Goal: Task Accomplishment & Management: Manage account settings

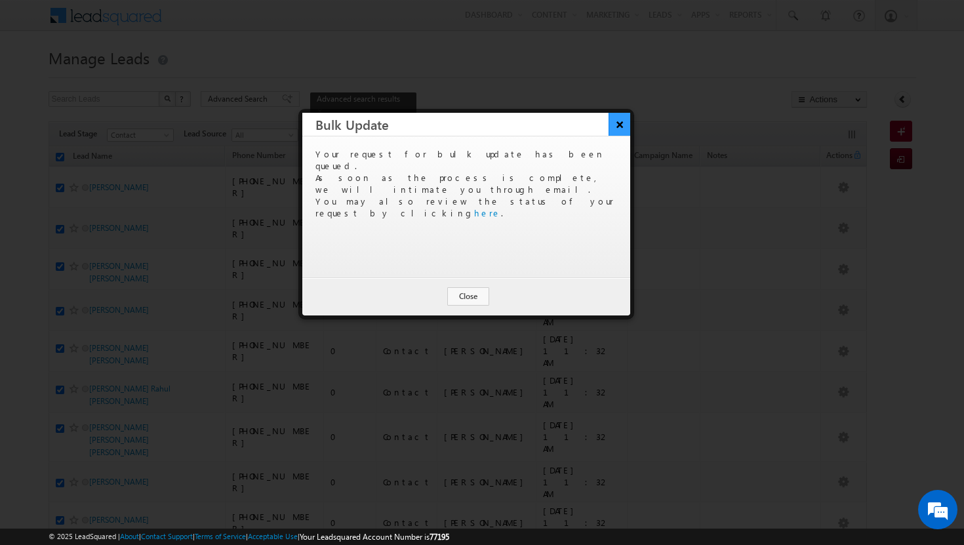
click at [621, 130] on button "×" at bounding box center [620, 124] width 22 height 23
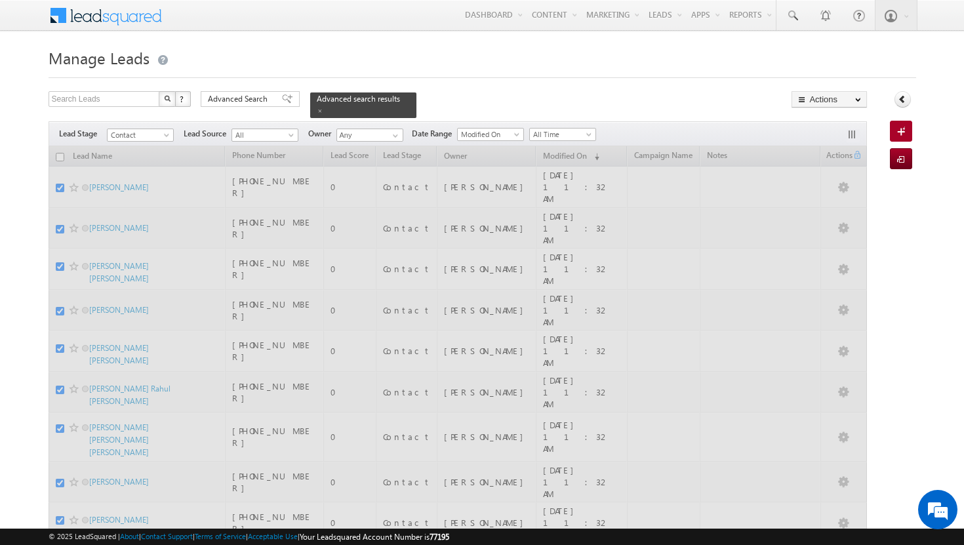
checkbox input "false"
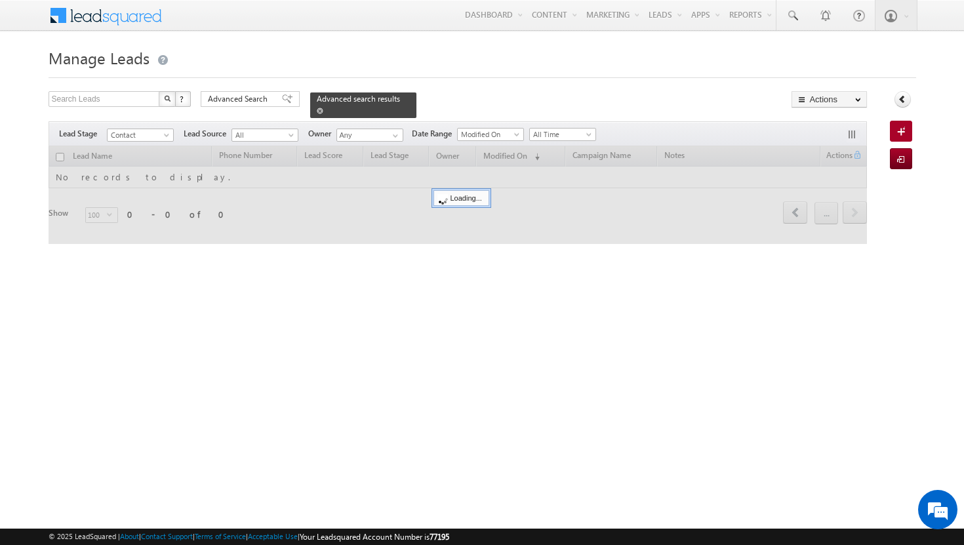
click at [323, 108] on span at bounding box center [320, 111] width 7 height 7
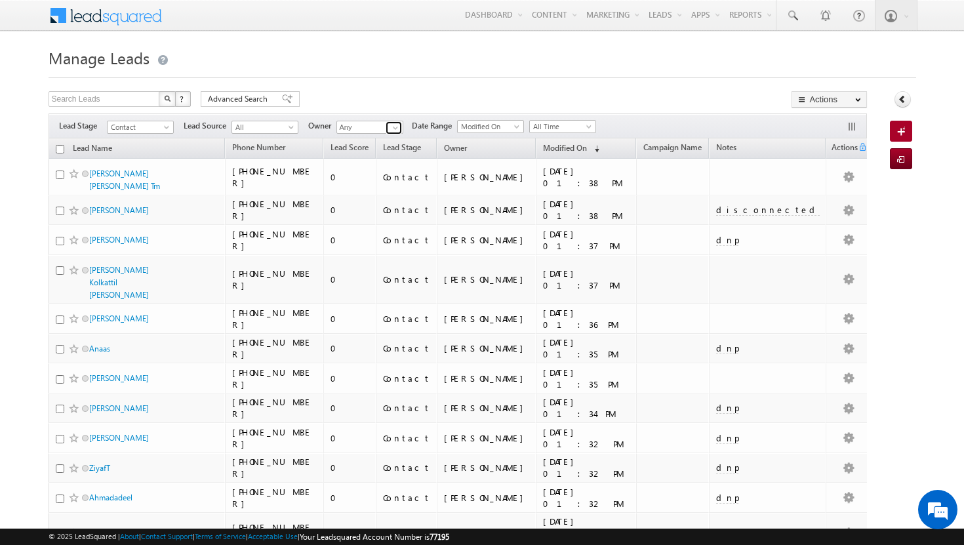
click at [396, 127] on span at bounding box center [395, 128] width 10 height 10
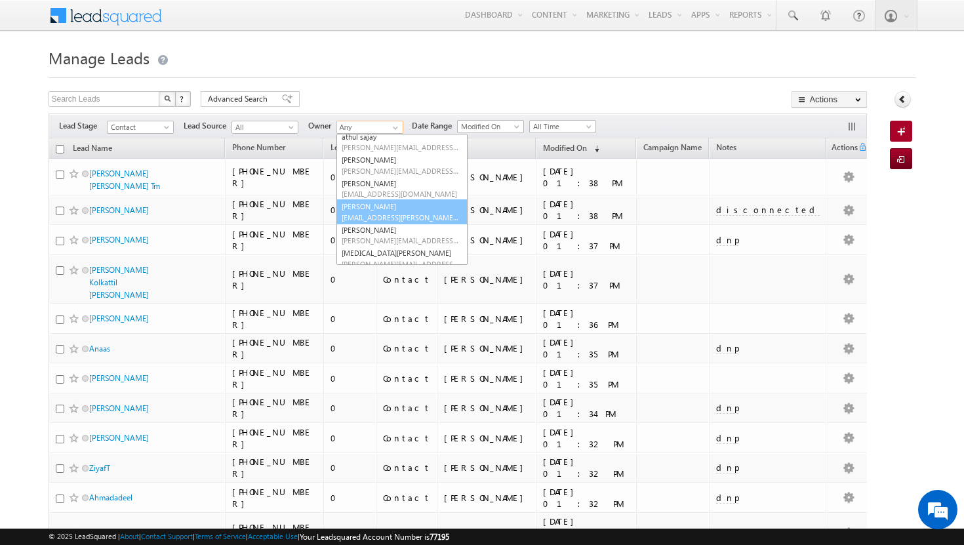
scroll to position [79, 0]
click at [388, 238] on span "shakeel.babbar@indglobal.ae" at bounding box center [401, 240] width 118 height 10
type input "[PERSON_NAME]"
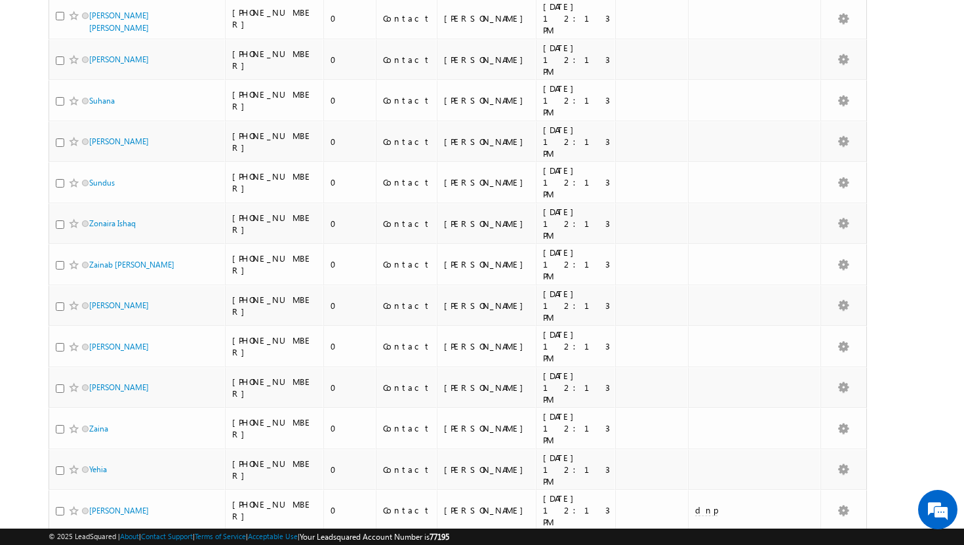
scroll to position [2843, 0]
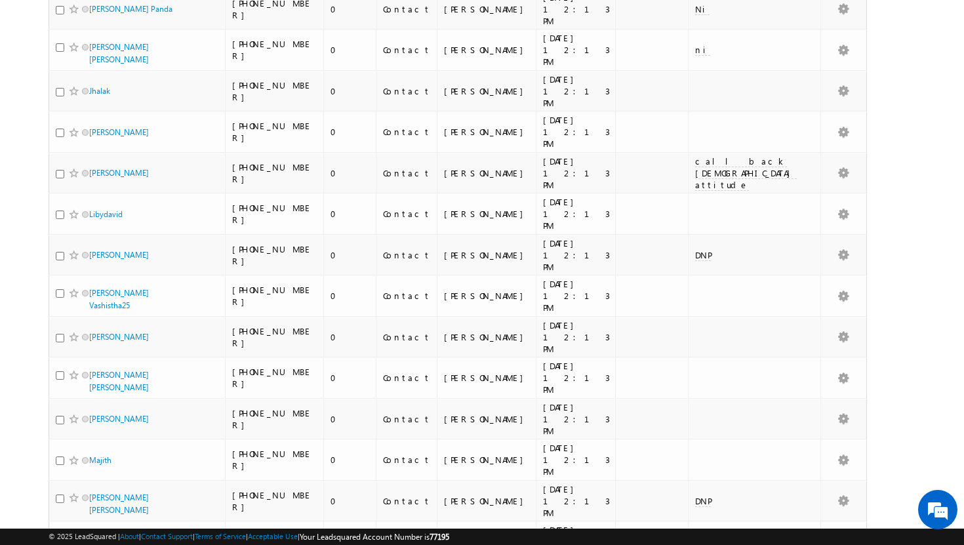
scroll to position [2762, 0]
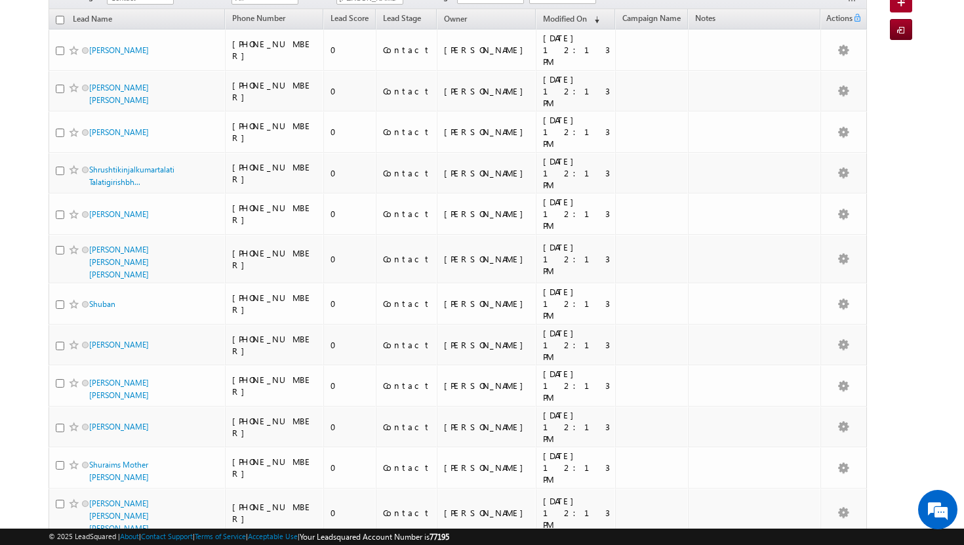
scroll to position [0, 0]
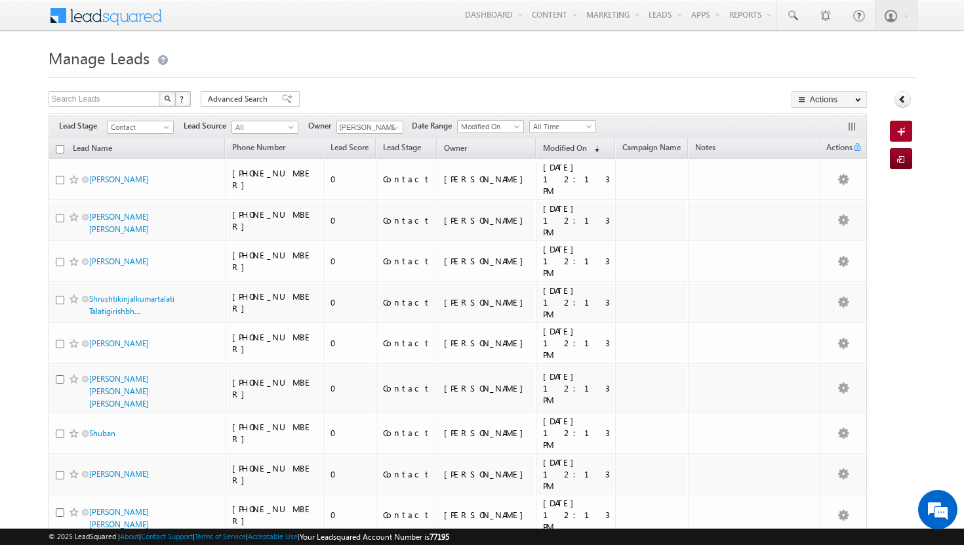
click at [60, 150] on input "checkbox" at bounding box center [60, 149] width 9 height 9
checkbox input "true"
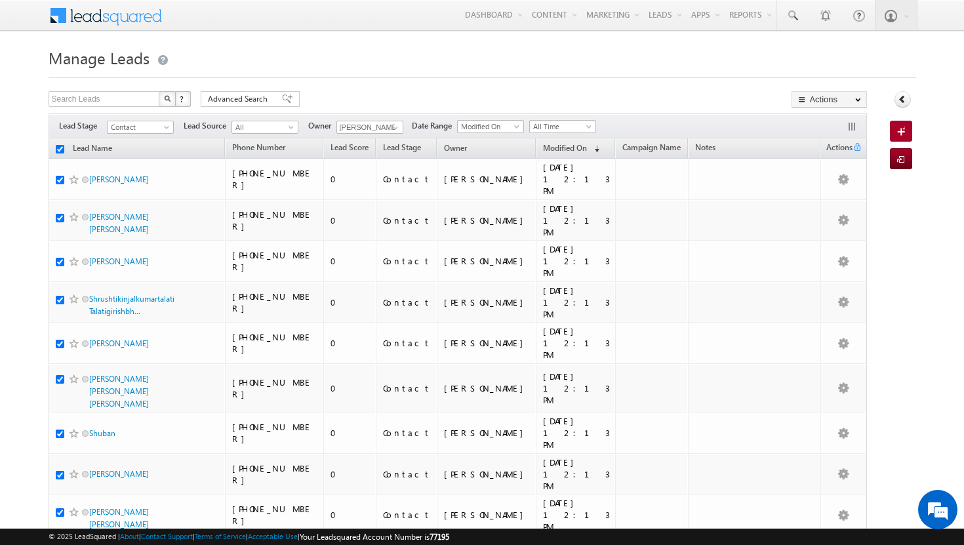
checkbox input "true"
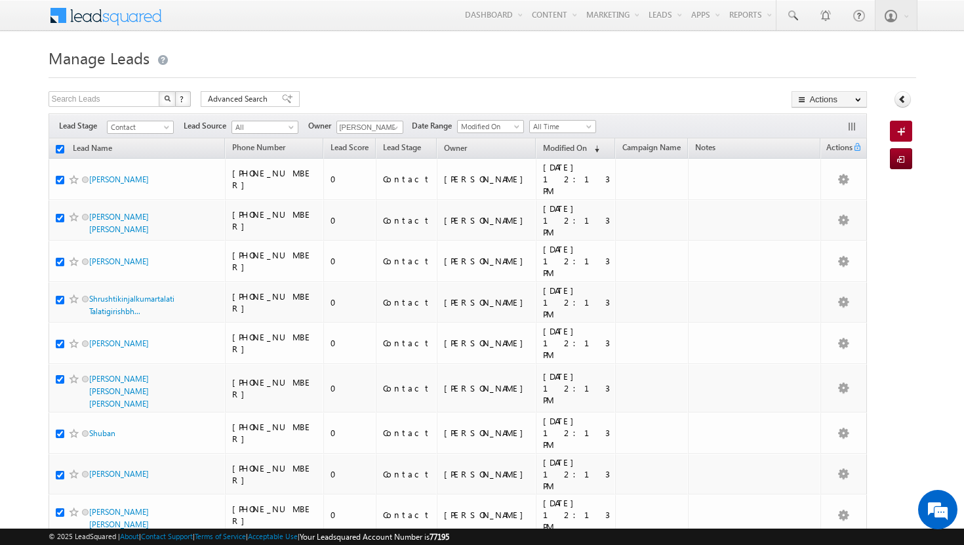
checkbox input "true"
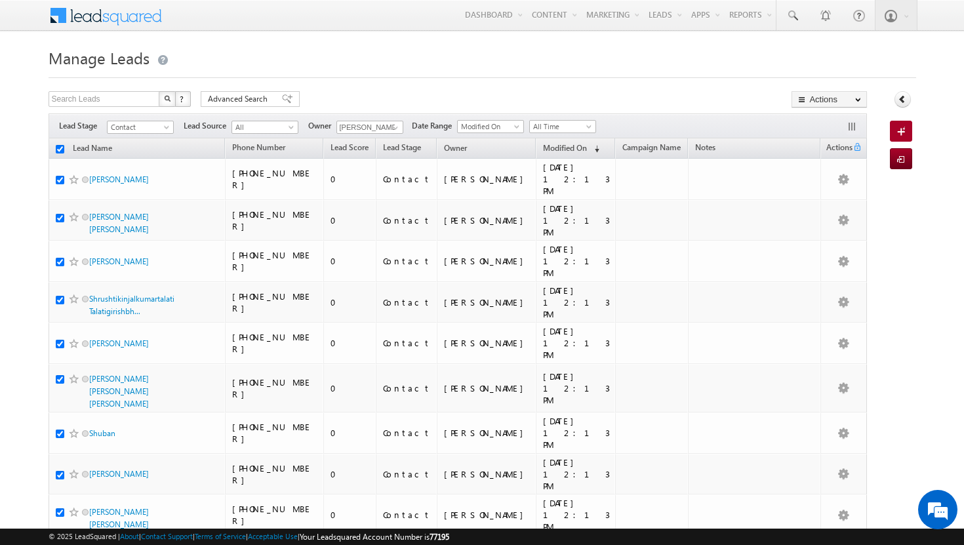
checkbox input "true"
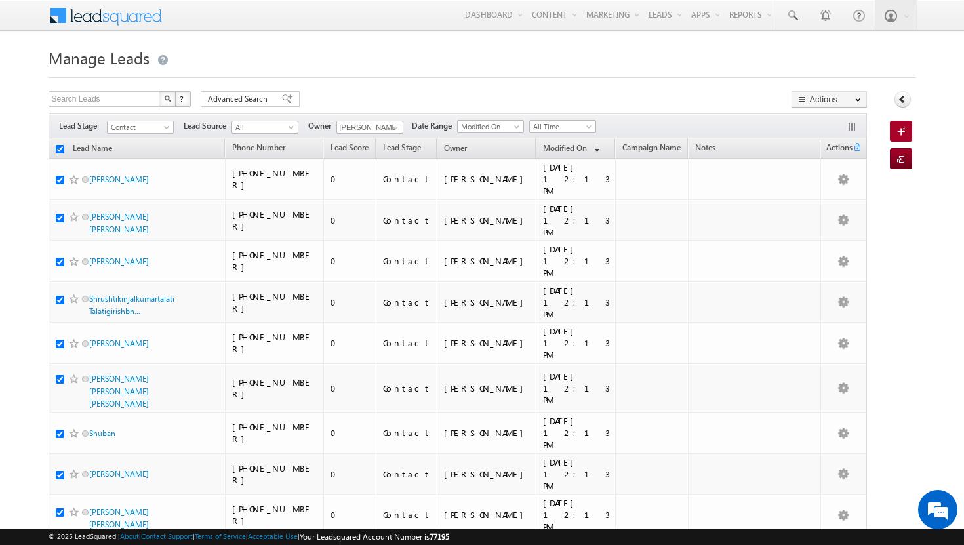
checkbox input "true"
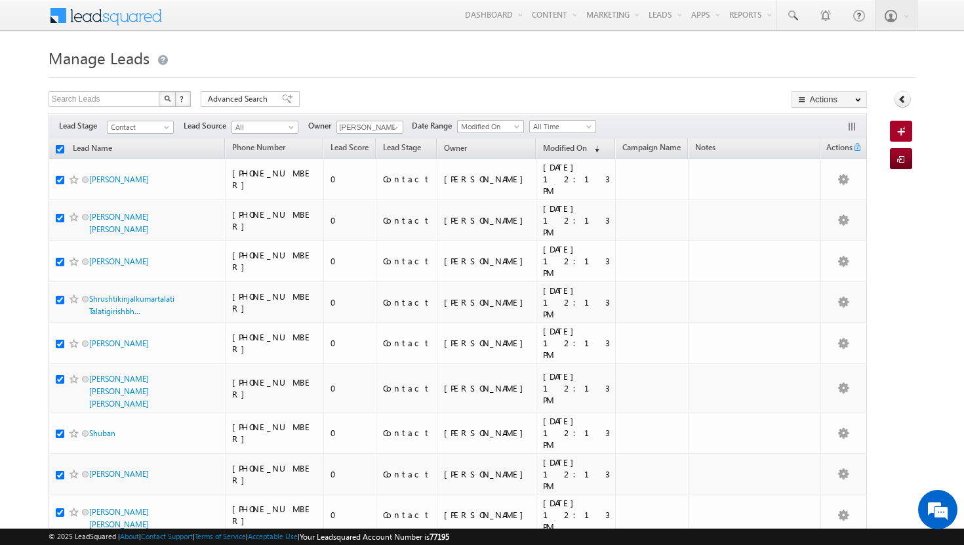
checkbox input "true"
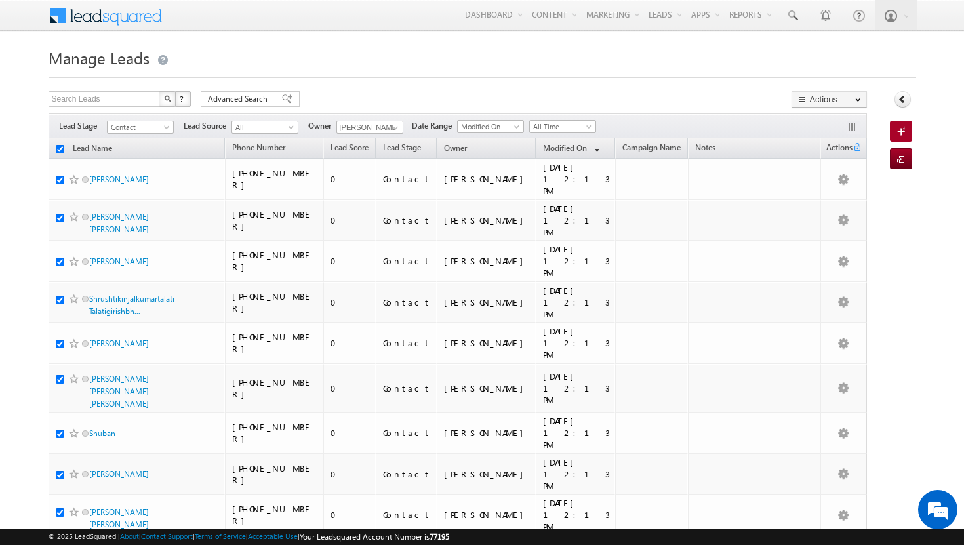
checkbox input "true"
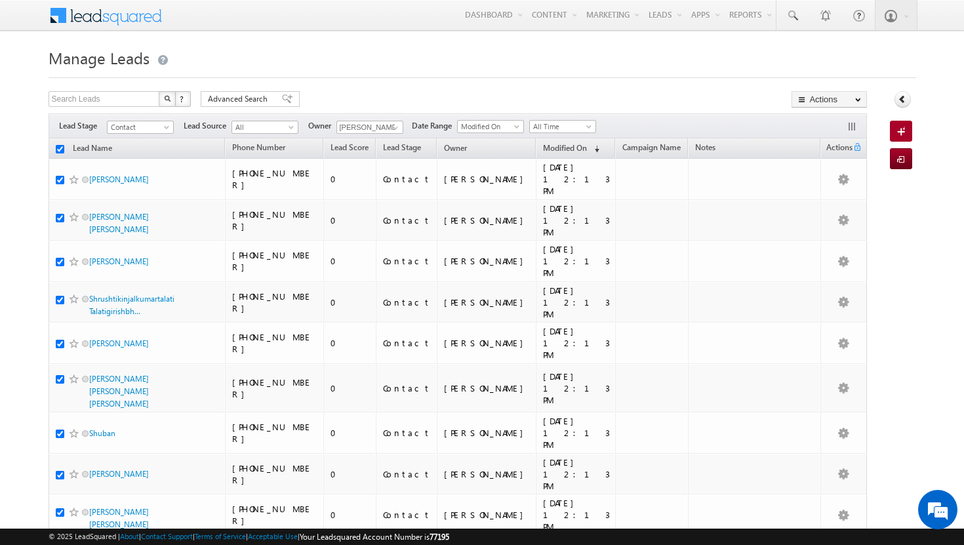
checkbox input "true"
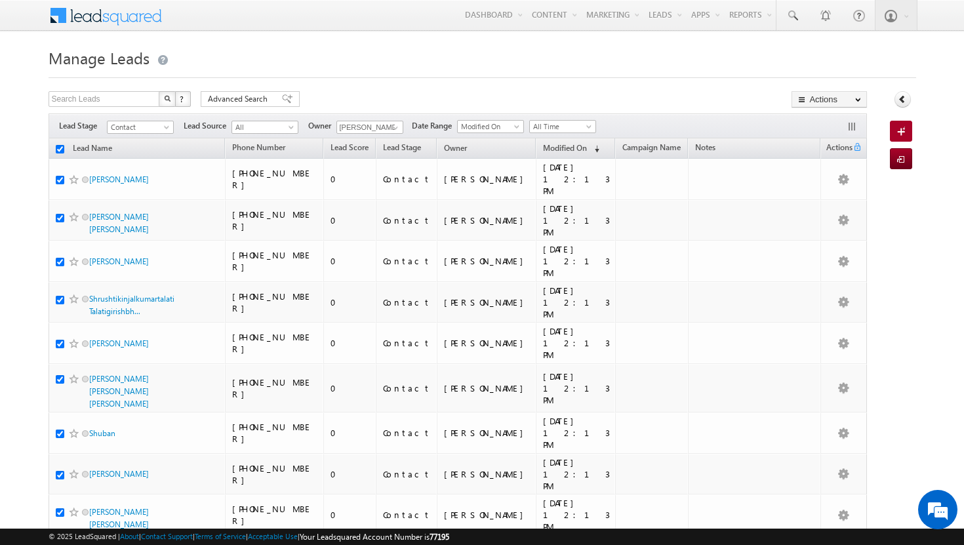
checkbox input "true"
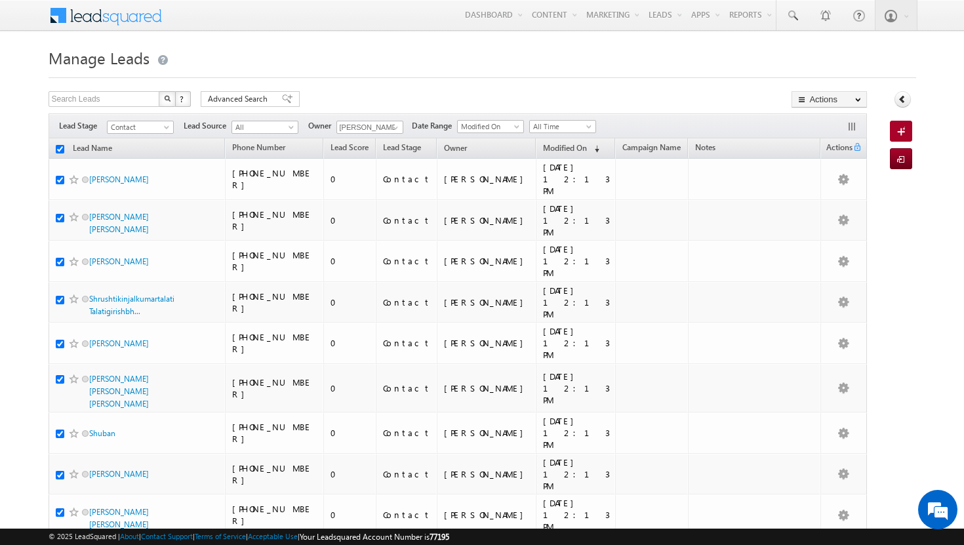
checkbox input "true"
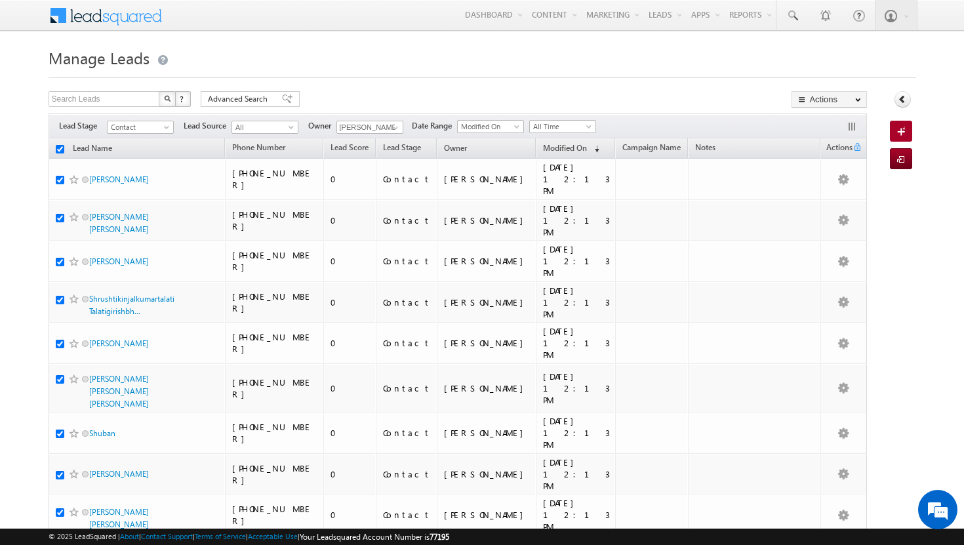
checkbox input "true"
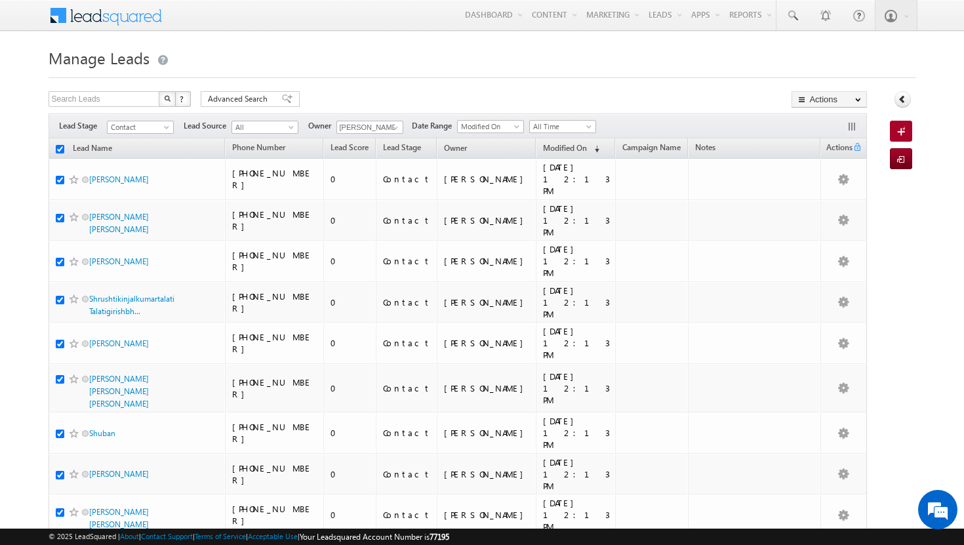
checkbox input "true"
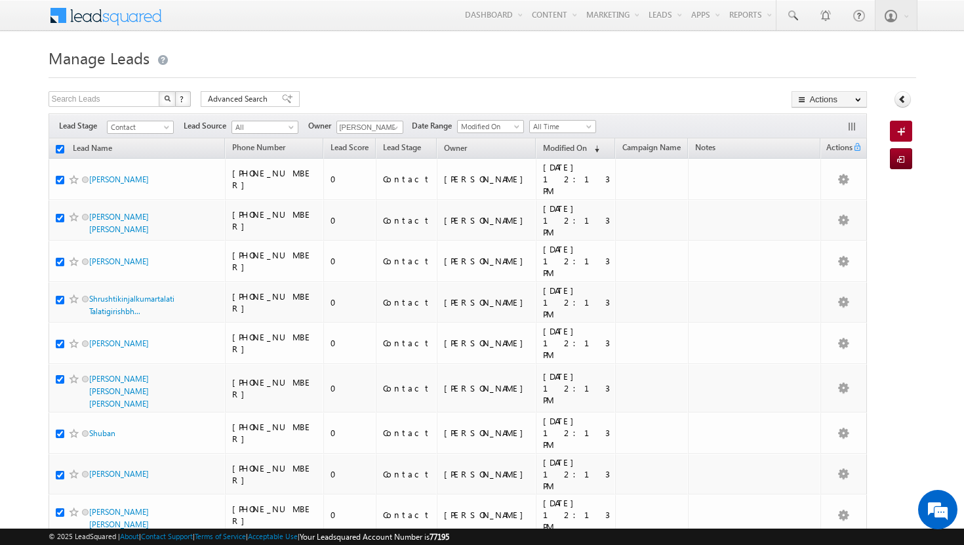
checkbox input "true"
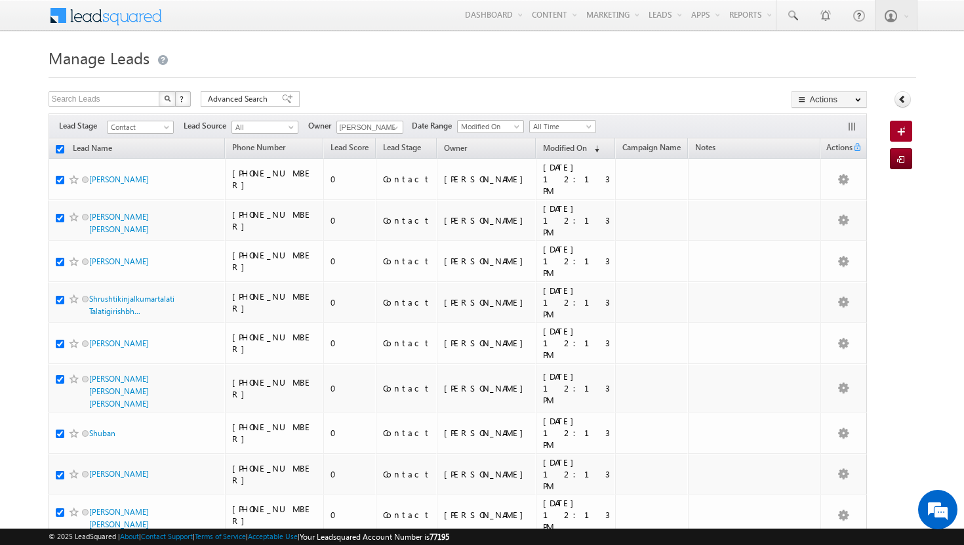
checkbox input "true"
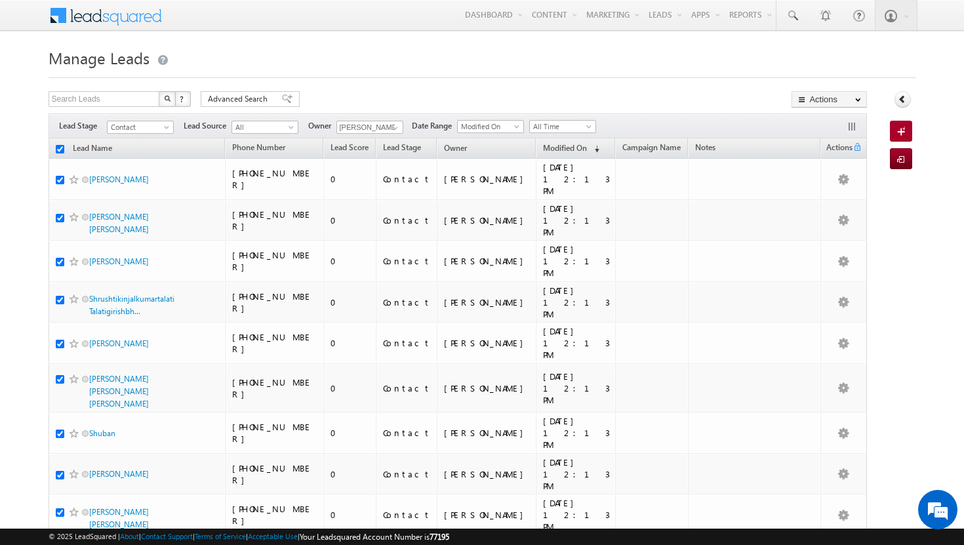
checkbox input "true"
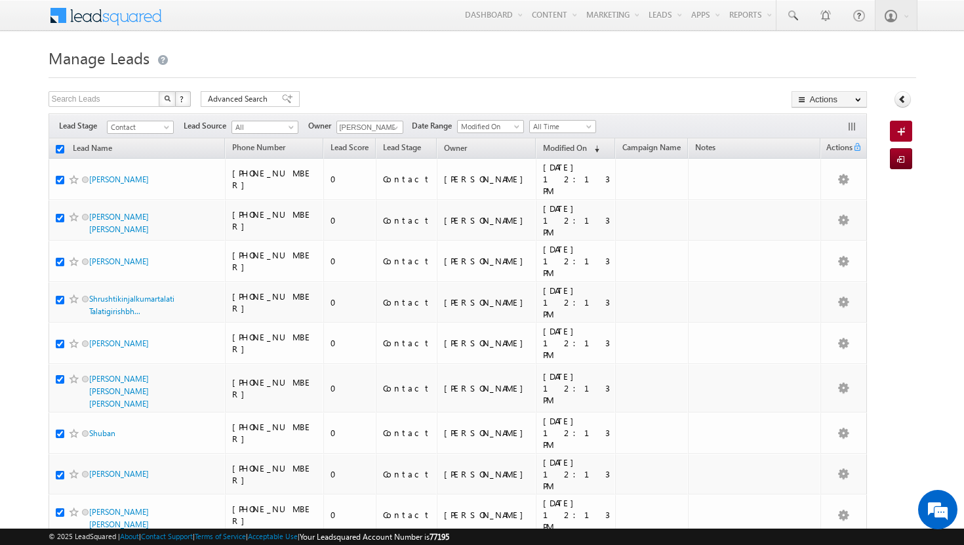
checkbox input "true"
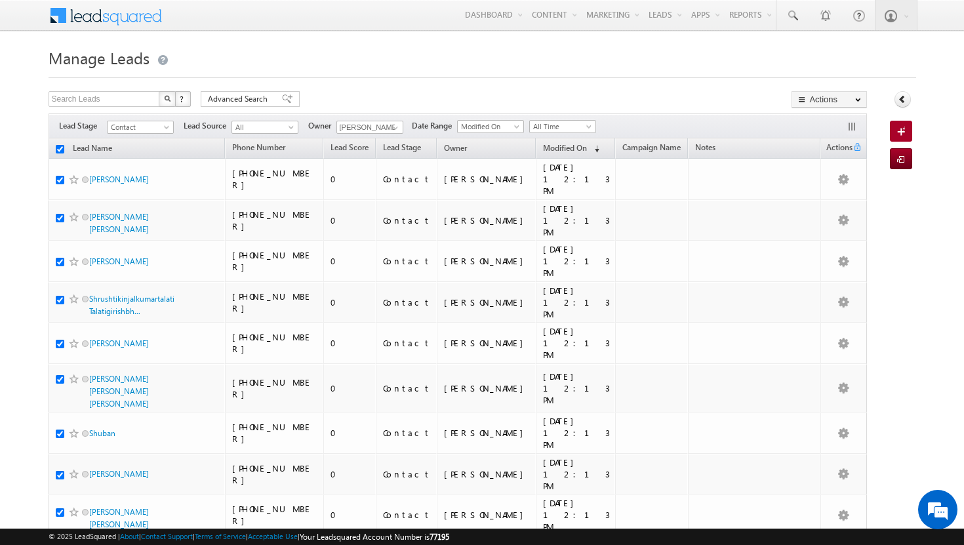
checkbox input "true"
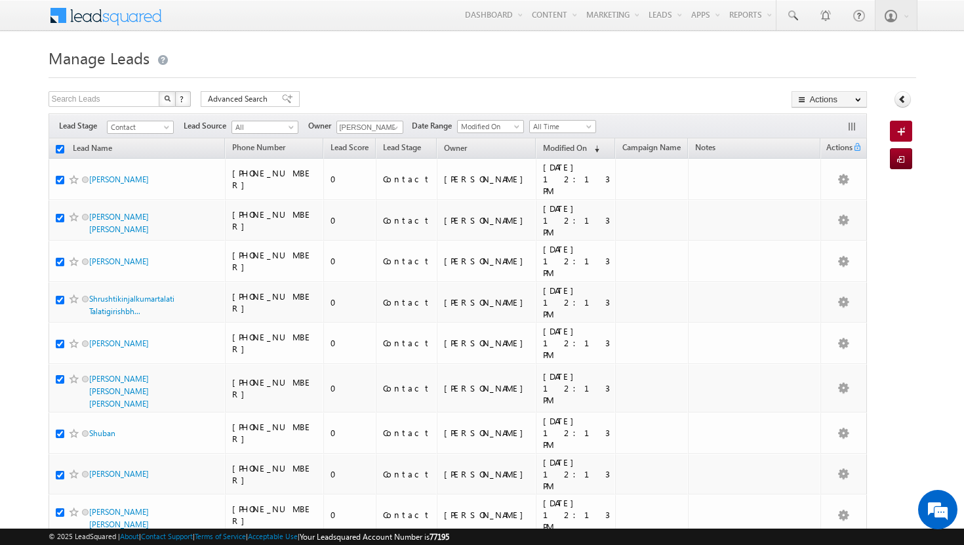
checkbox input "true"
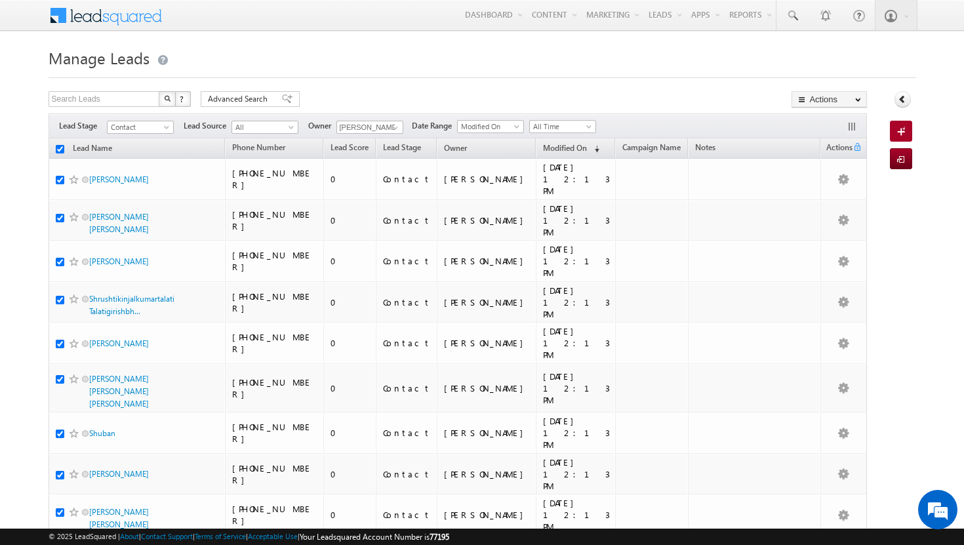
checkbox input "true"
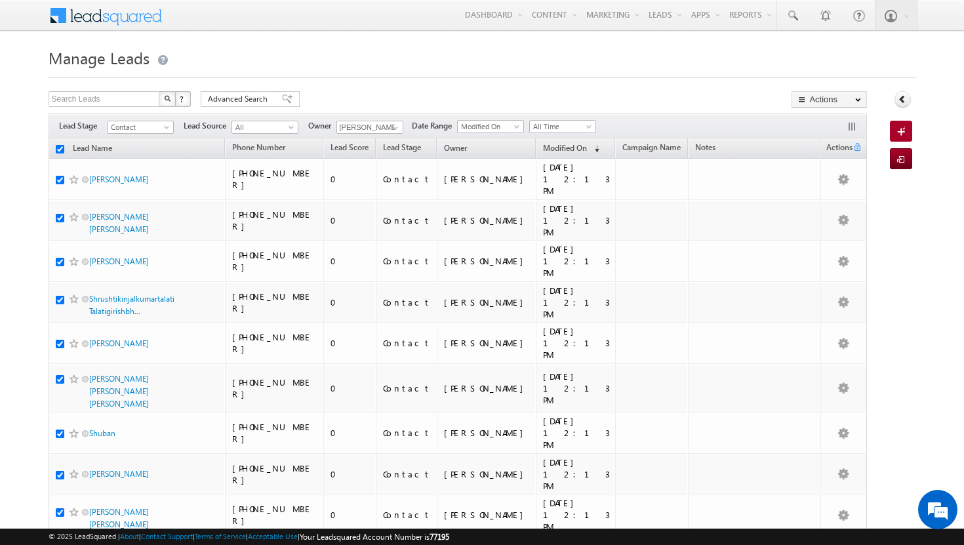
checkbox input "true"
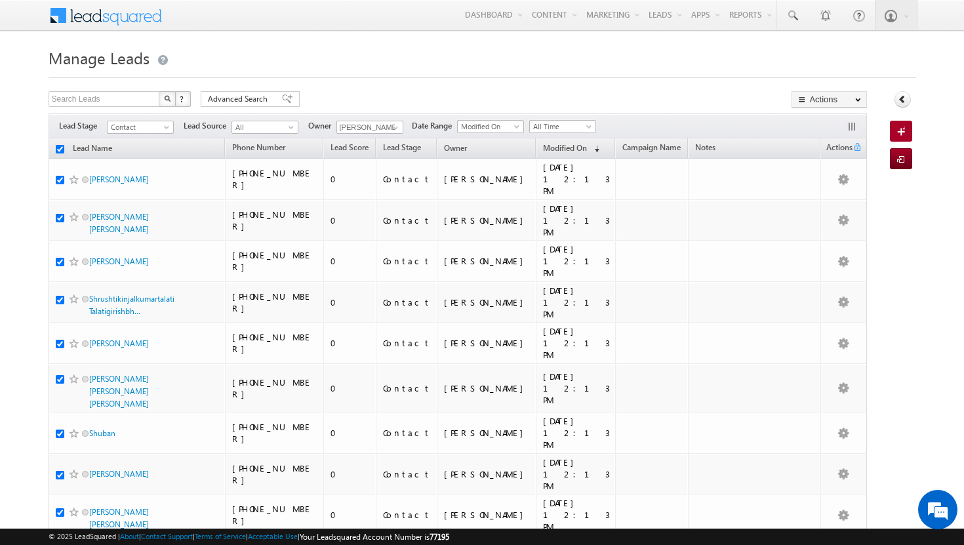
checkbox input "true"
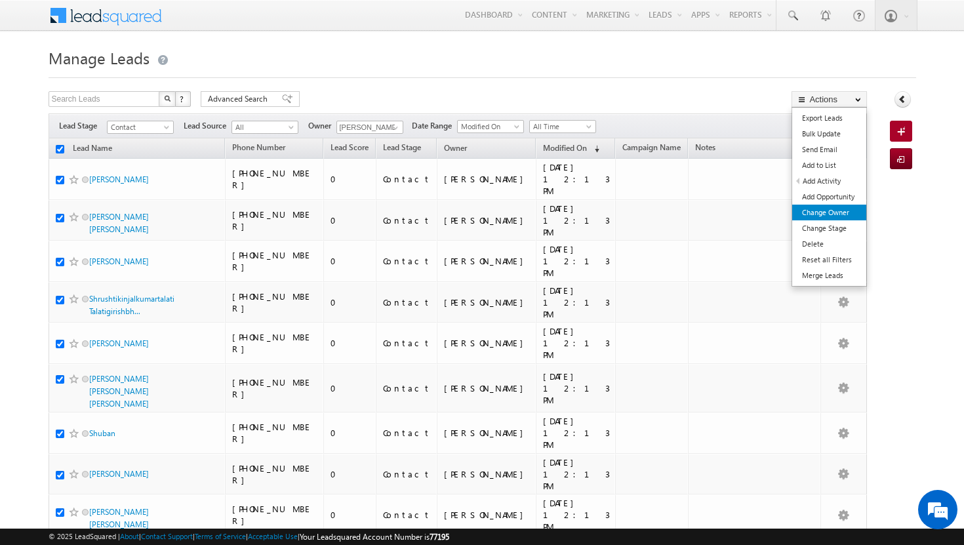
click at [837, 213] on link "Change Owner" at bounding box center [830, 213] width 74 height 16
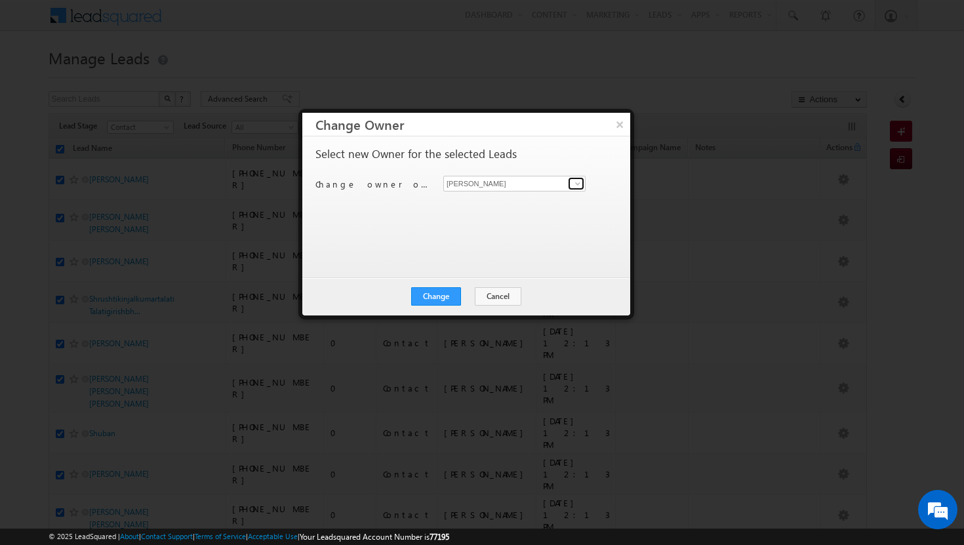
click at [574, 184] on span at bounding box center [578, 183] width 10 height 10
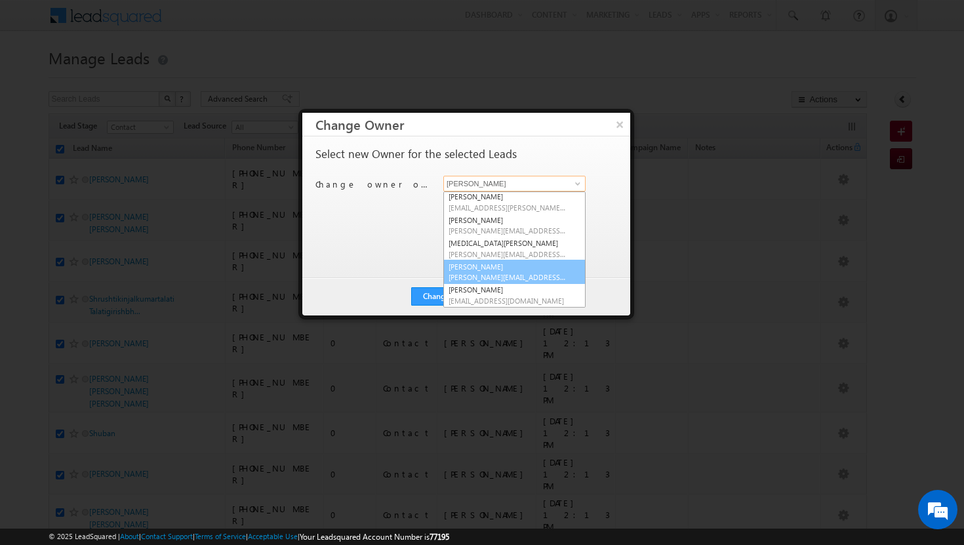
scroll to position [118, 0]
click at [512, 275] on span "ujwal.kumar@indglobal.ae" at bounding box center [508, 277] width 118 height 10
type input "ujwal kumar"
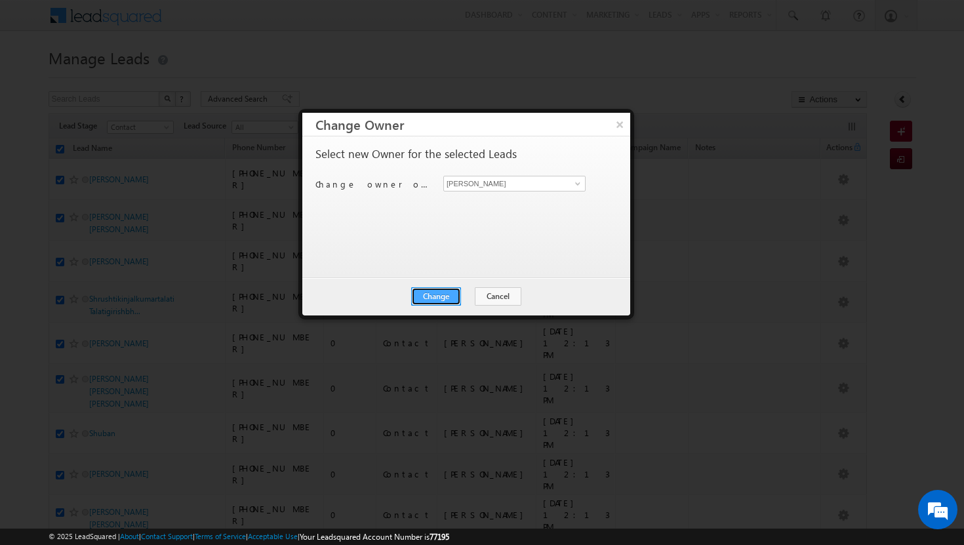
click at [452, 291] on button "Change" at bounding box center [436, 296] width 50 height 18
click at [456, 293] on button "Close" at bounding box center [468, 296] width 42 height 18
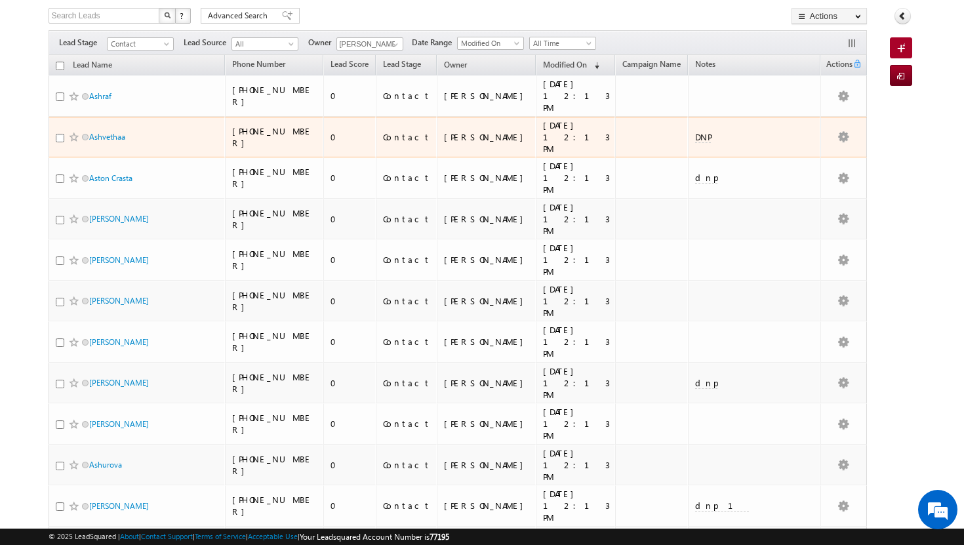
scroll to position [0, 0]
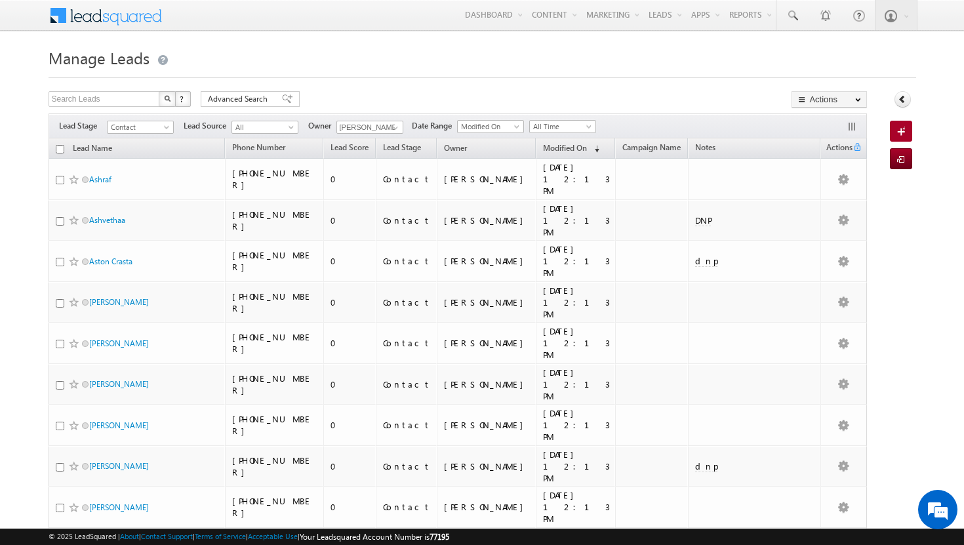
click at [61, 147] on input "checkbox" at bounding box center [60, 149] width 9 height 9
checkbox input "true"
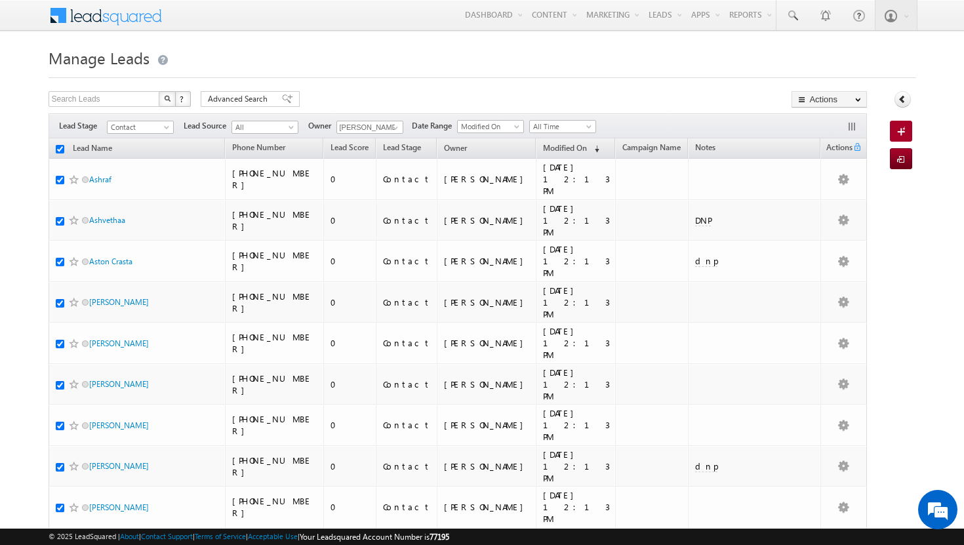
checkbox input "true"
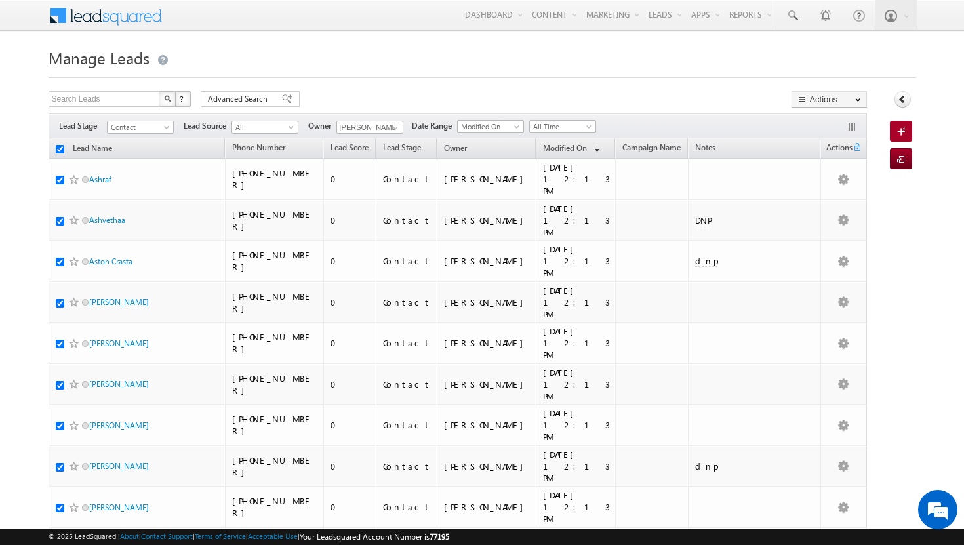
checkbox input "true"
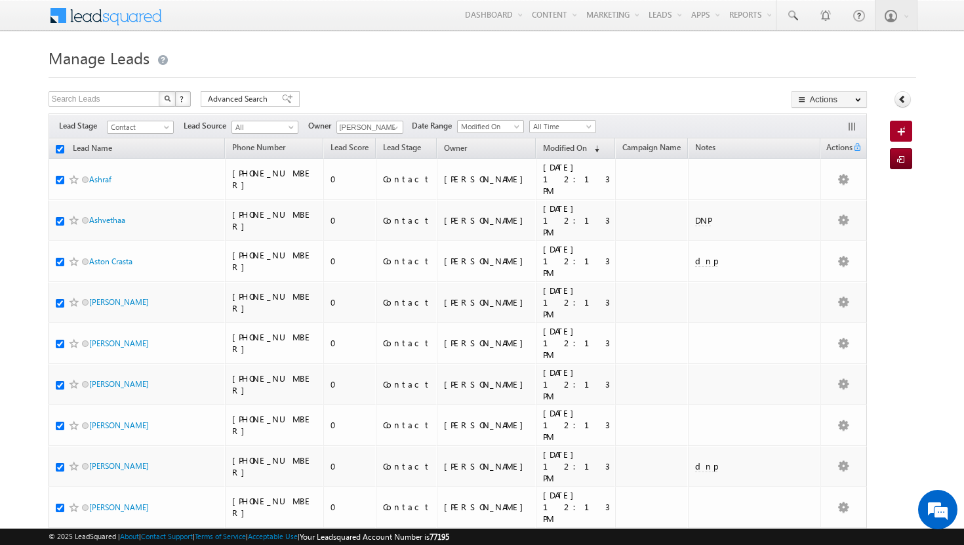
checkbox input "true"
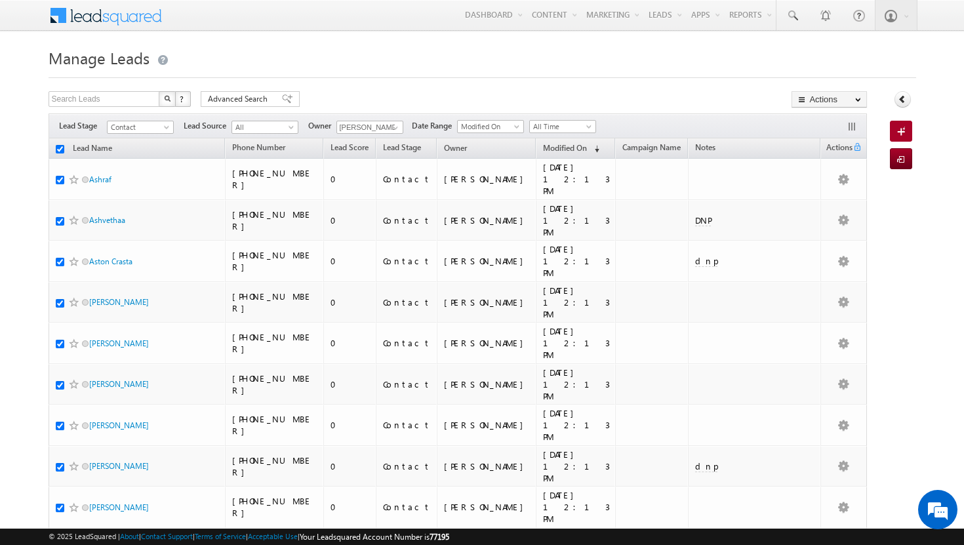
checkbox input "true"
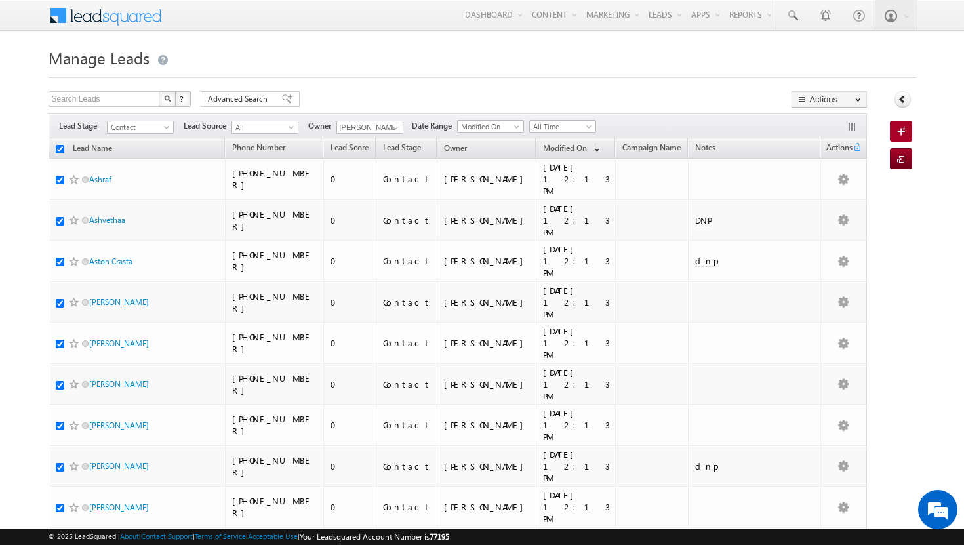
checkbox input "true"
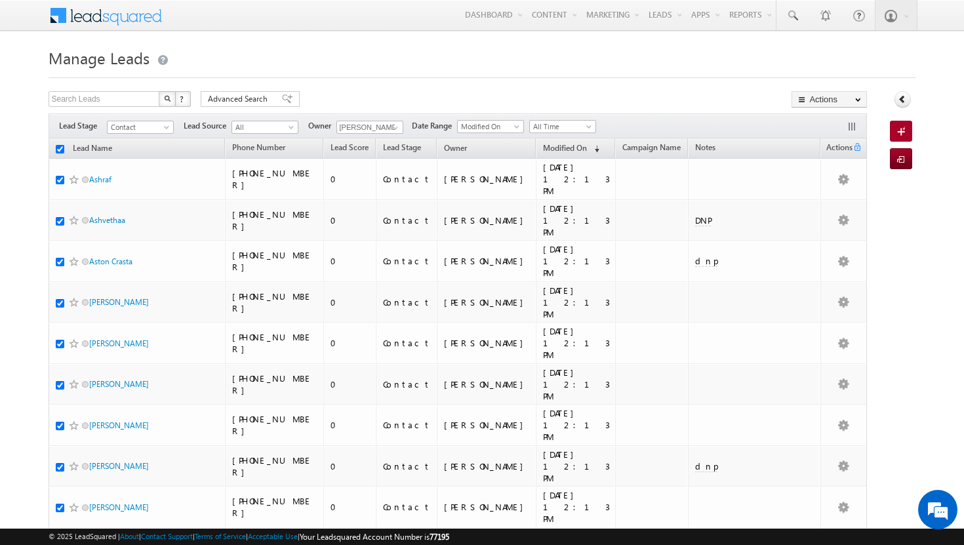
checkbox input "true"
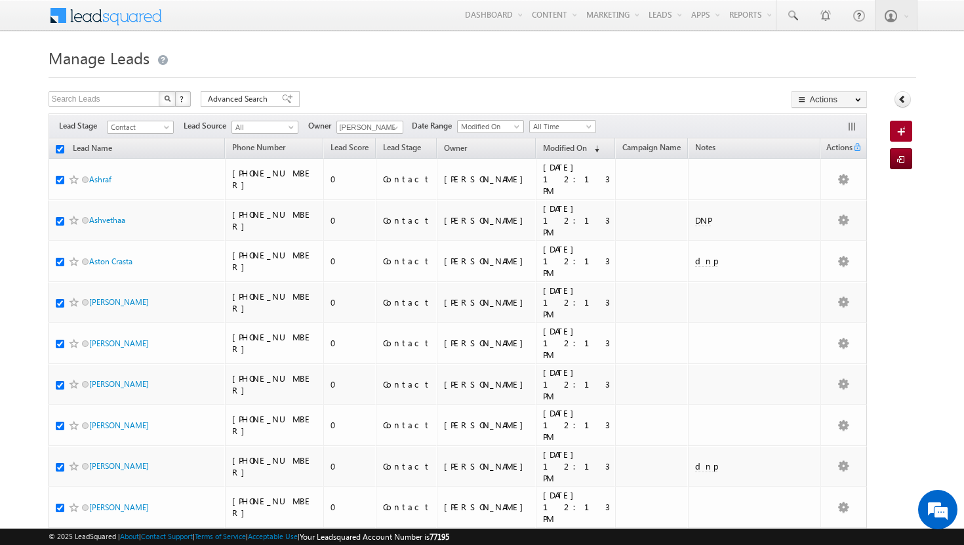
checkbox input "true"
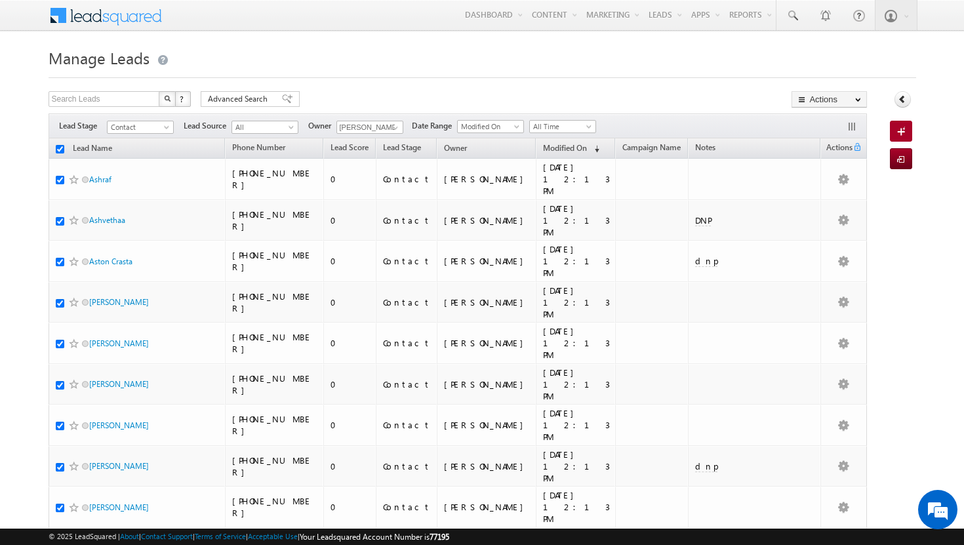
checkbox input "true"
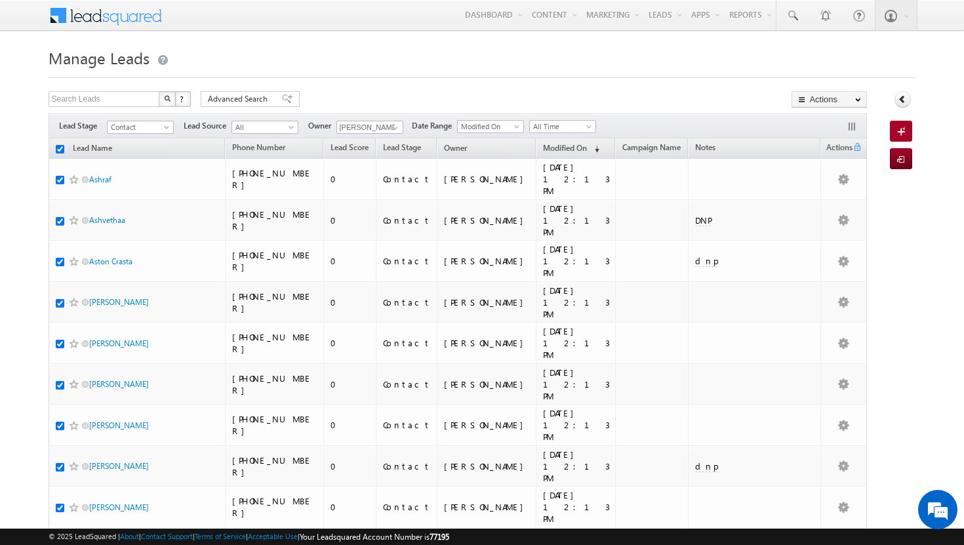
checkbox input "true"
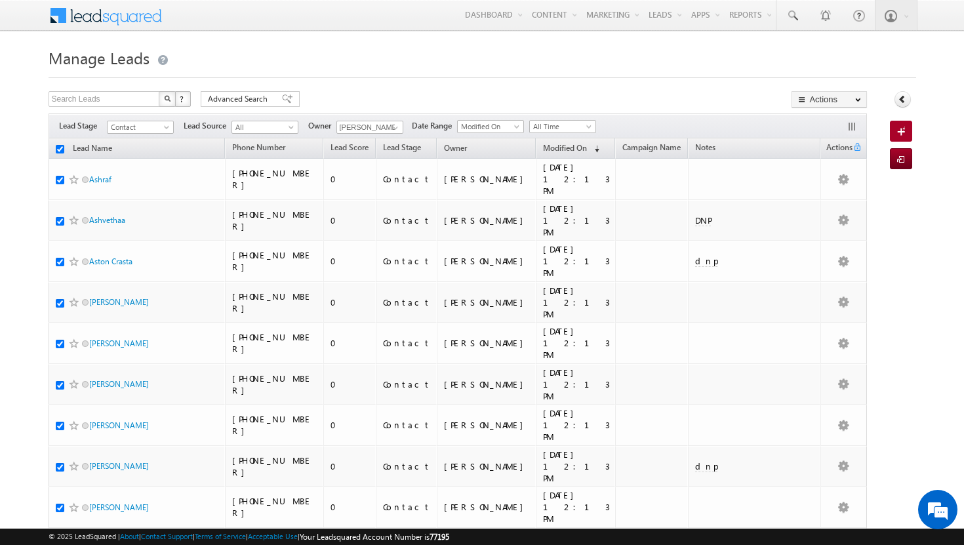
checkbox input "true"
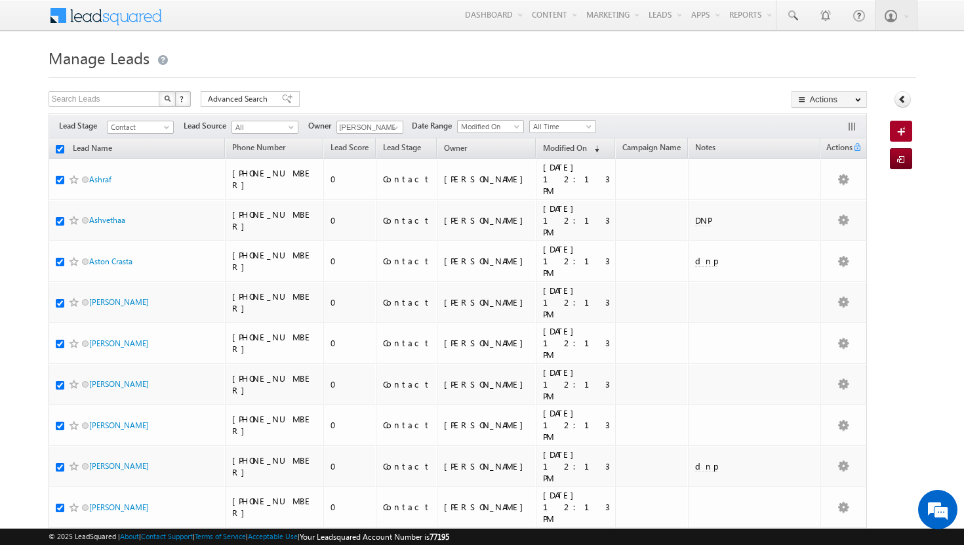
checkbox input "true"
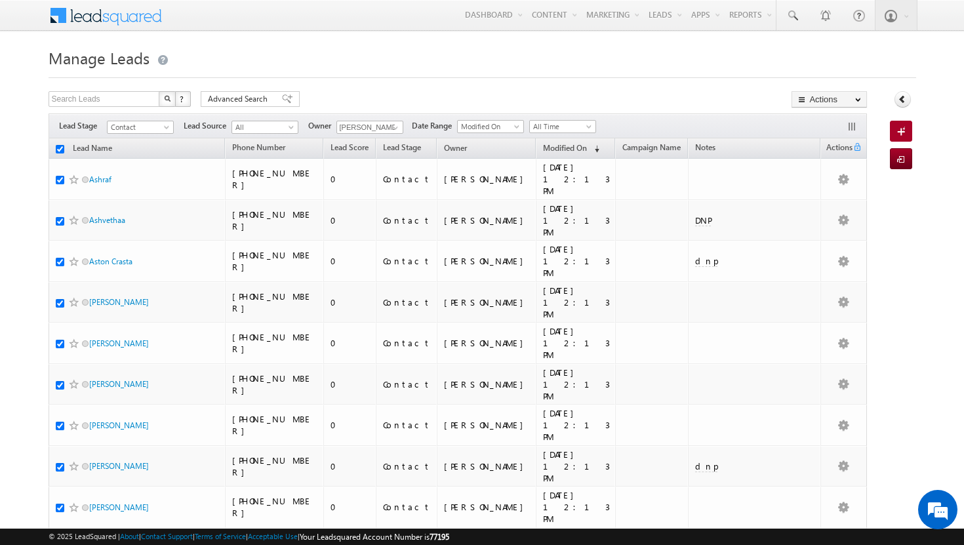
checkbox input "true"
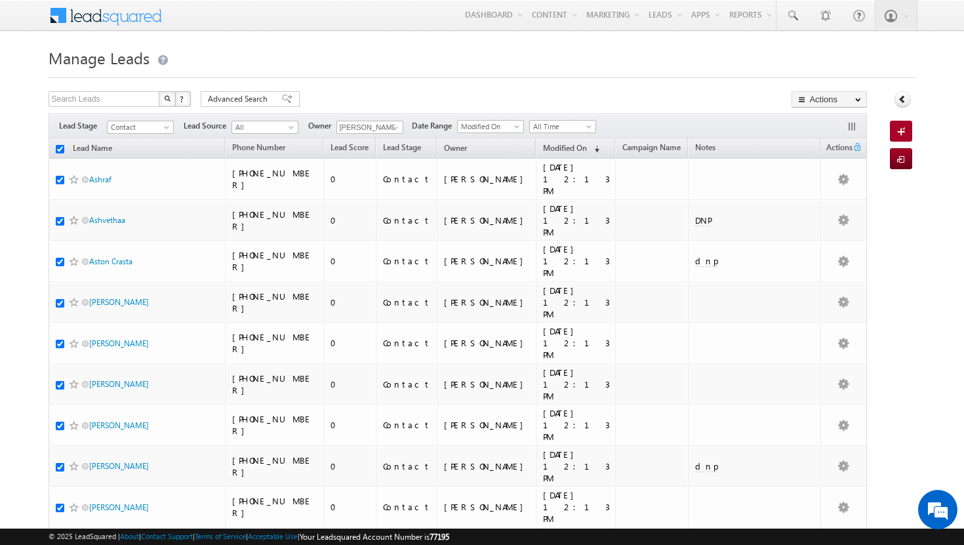
checkbox input "true"
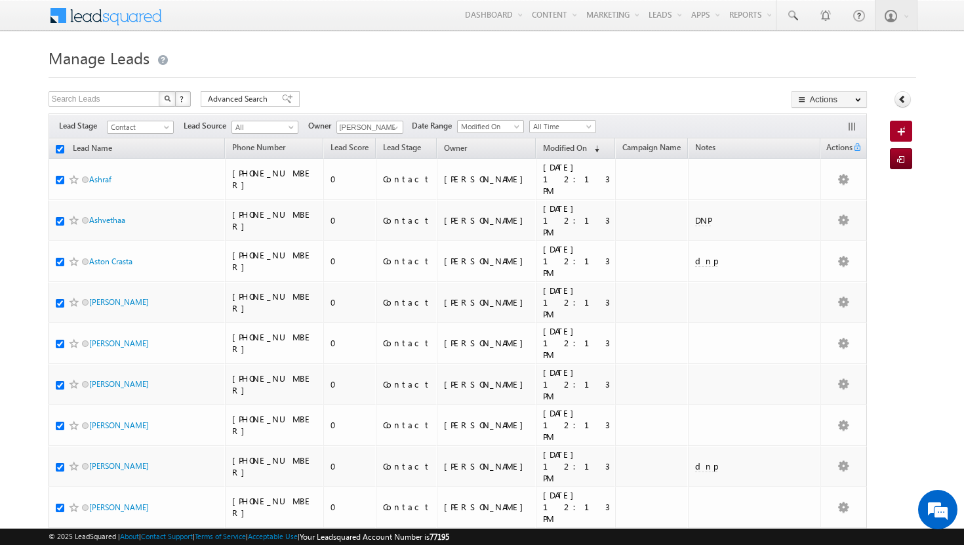
checkbox input "true"
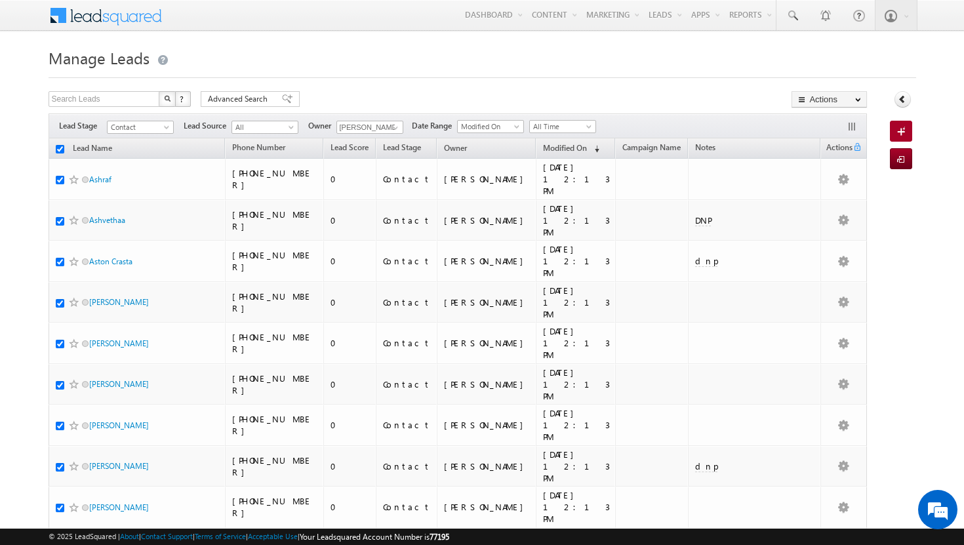
checkbox input "true"
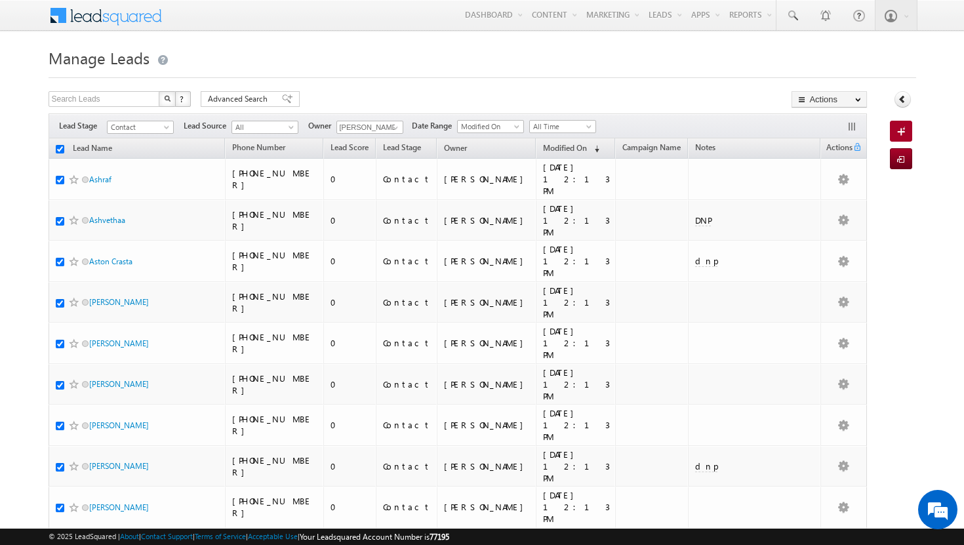
checkbox input "true"
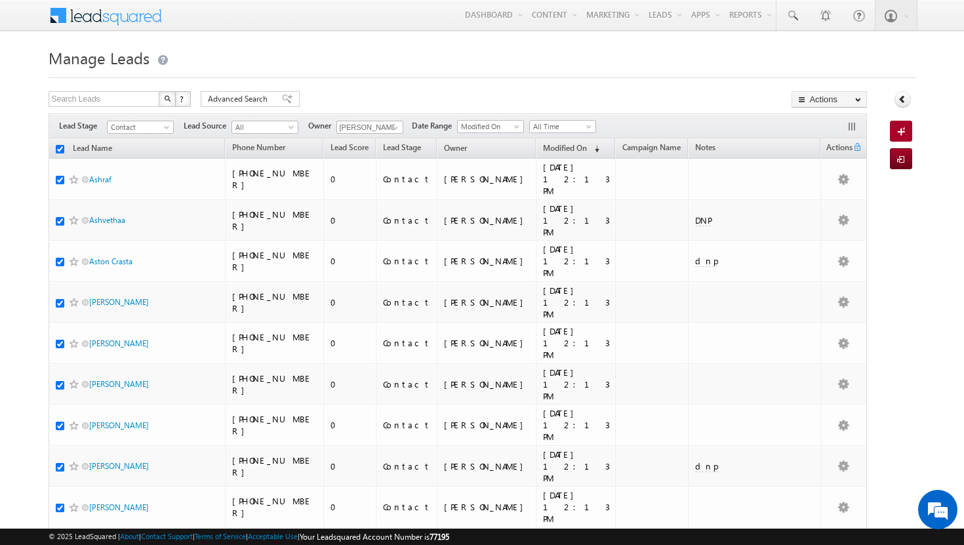
checkbox input "true"
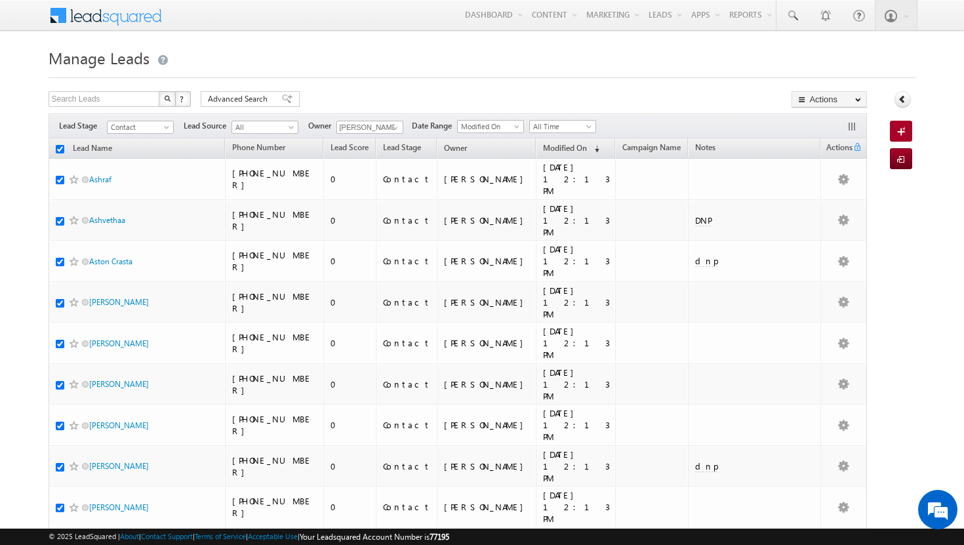
checkbox input "true"
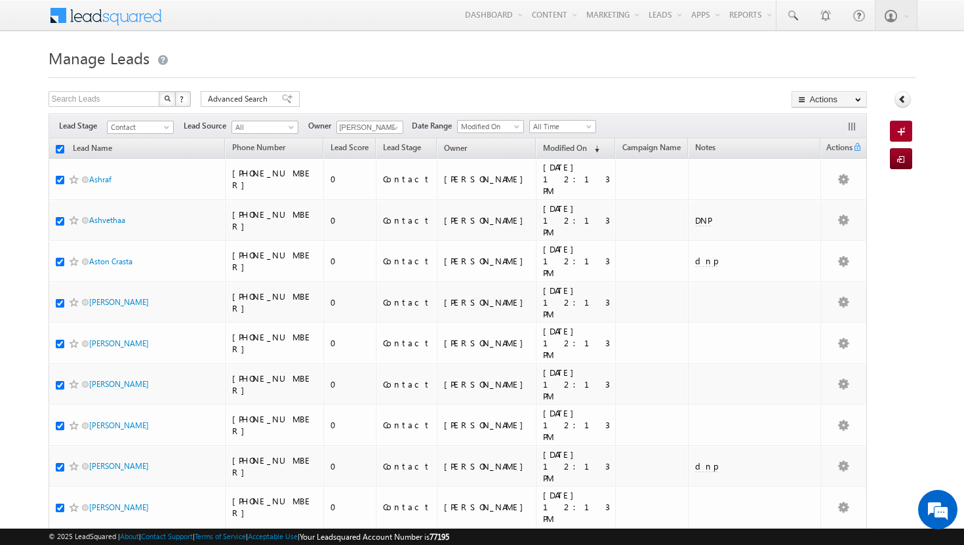
checkbox input "true"
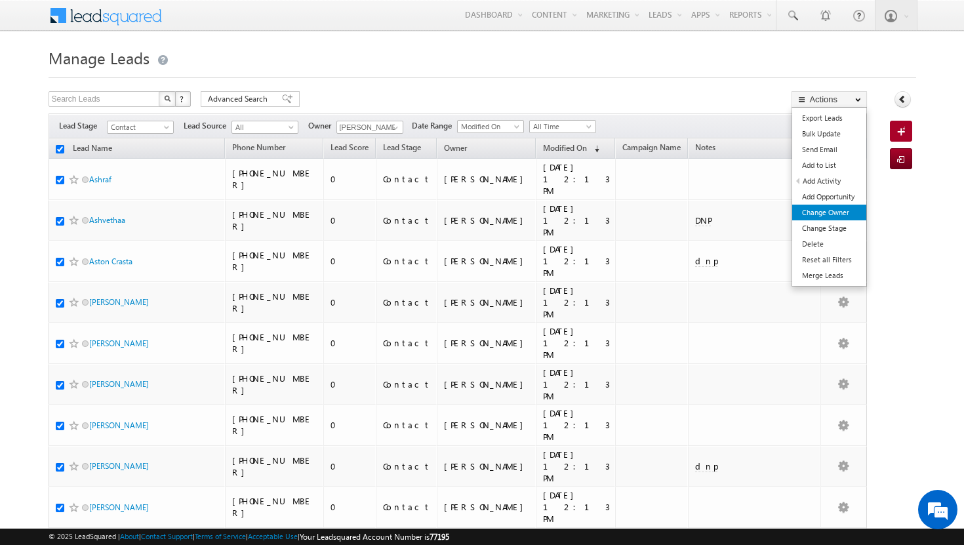
click at [839, 211] on link "Change Owner" at bounding box center [830, 213] width 74 height 16
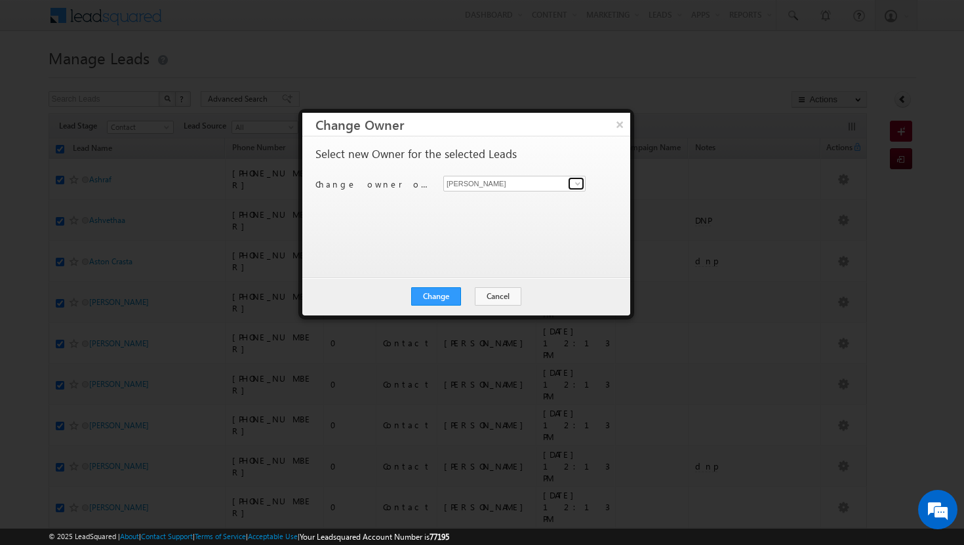
click at [579, 182] on span at bounding box center [578, 183] width 10 height 10
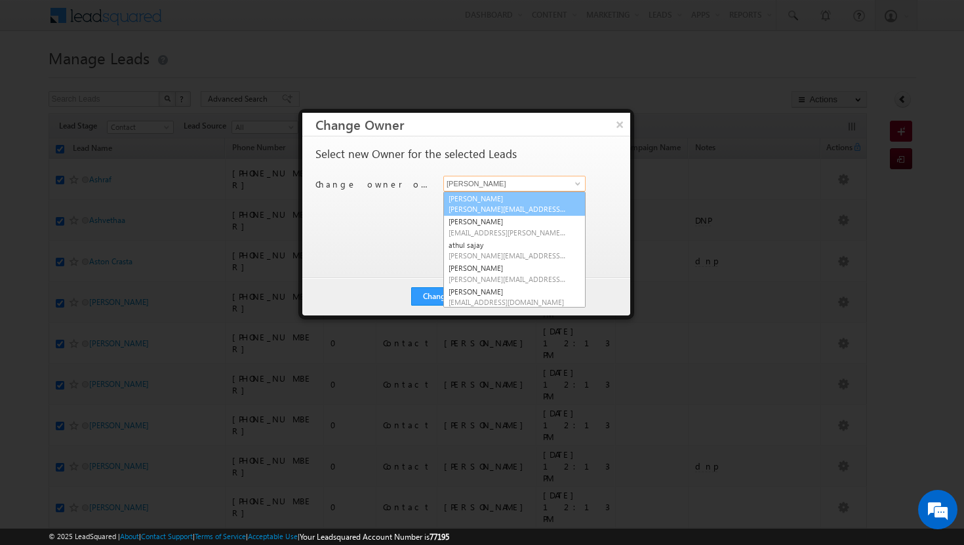
click at [537, 204] on span "adil.islam@indglobal.ae" at bounding box center [508, 209] width 118 height 10
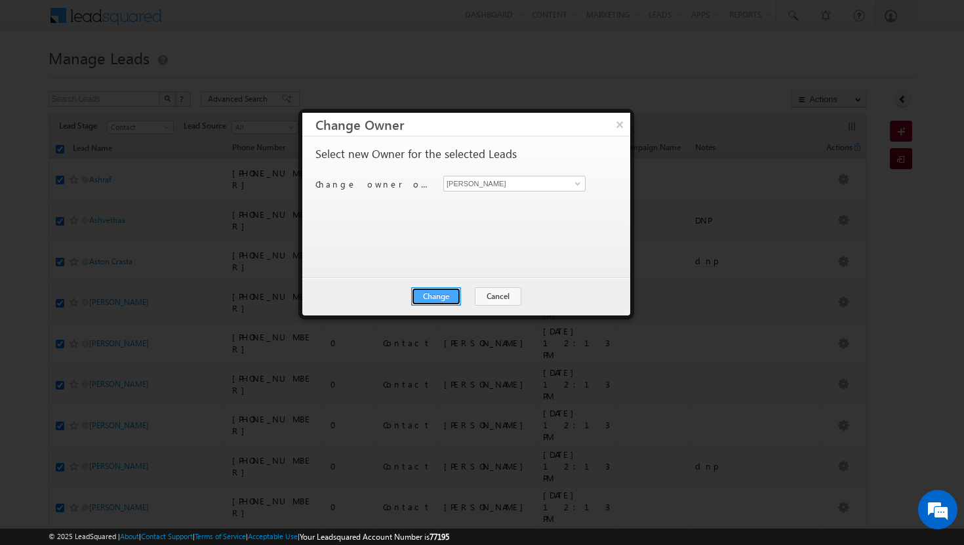
click at [446, 295] on button "Change" at bounding box center [436, 296] width 50 height 18
click at [465, 295] on button "Close" at bounding box center [468, 296] width 42 height 18
